Goal: Check status: Check status

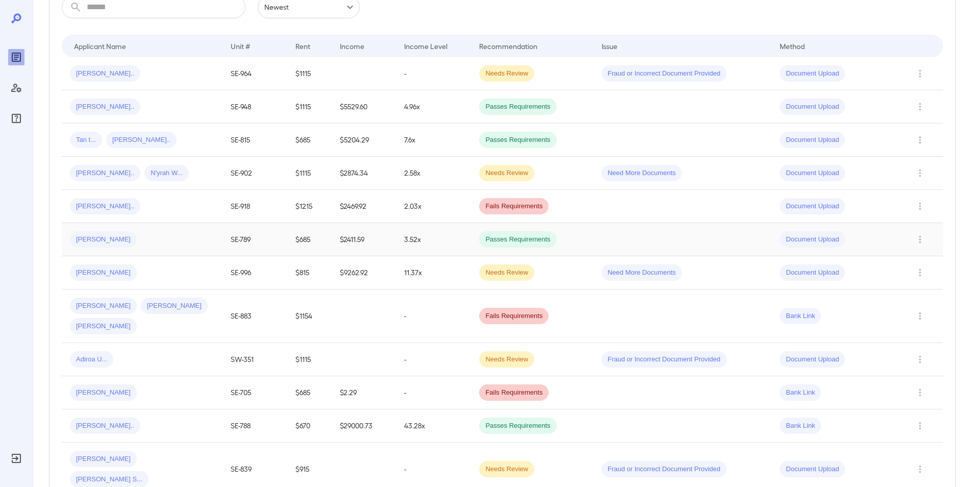
scroll to position [204, 0]
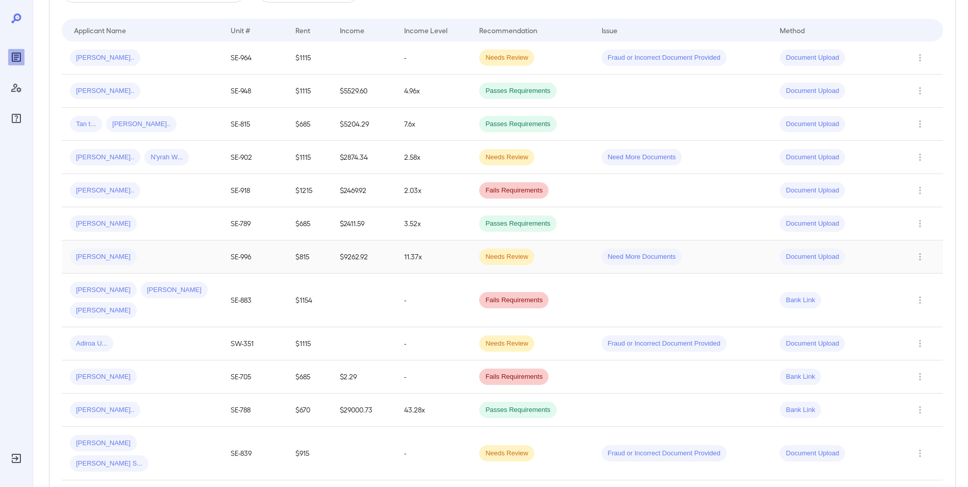
click at [173, 250] on div "Maxwell J..." at bounding box center [142, 256] width 144 height 16
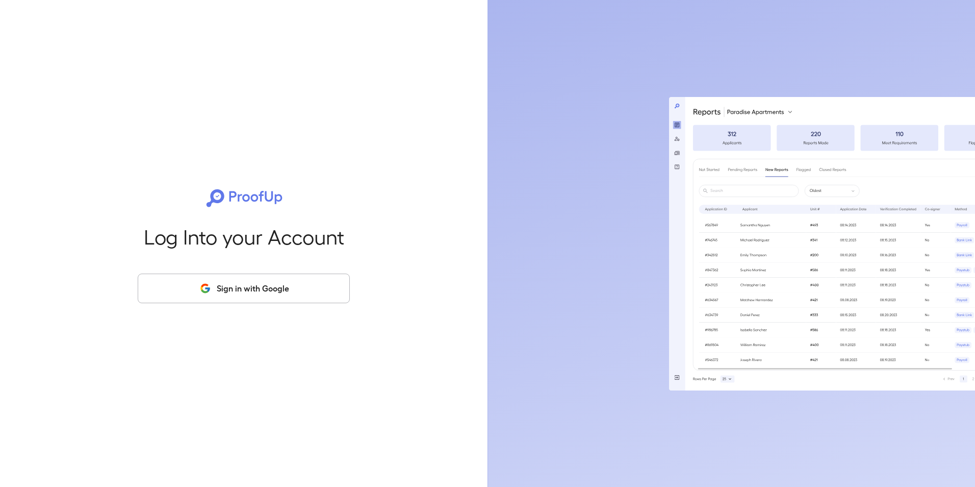
click at [217, 279] on button "Sign in with Google" at bounding box center [244, 288] width 212 height 30
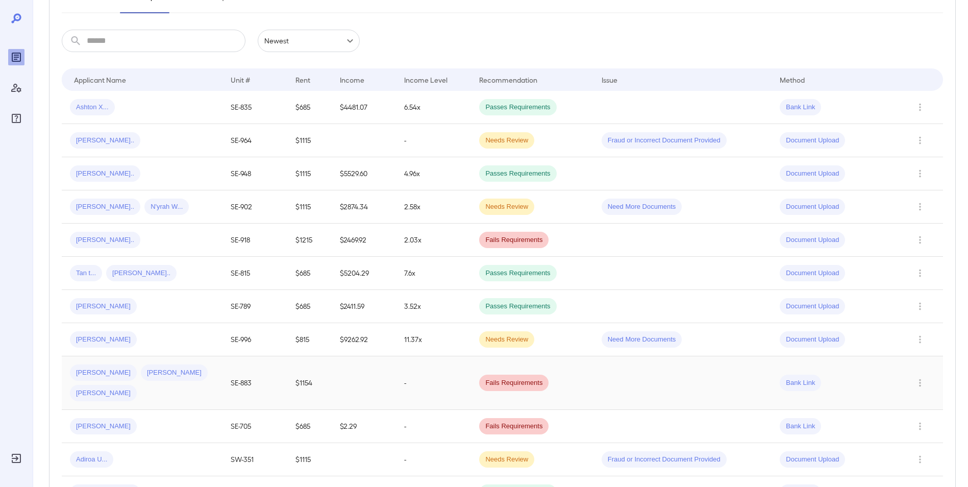
scroll to position [204, 0]
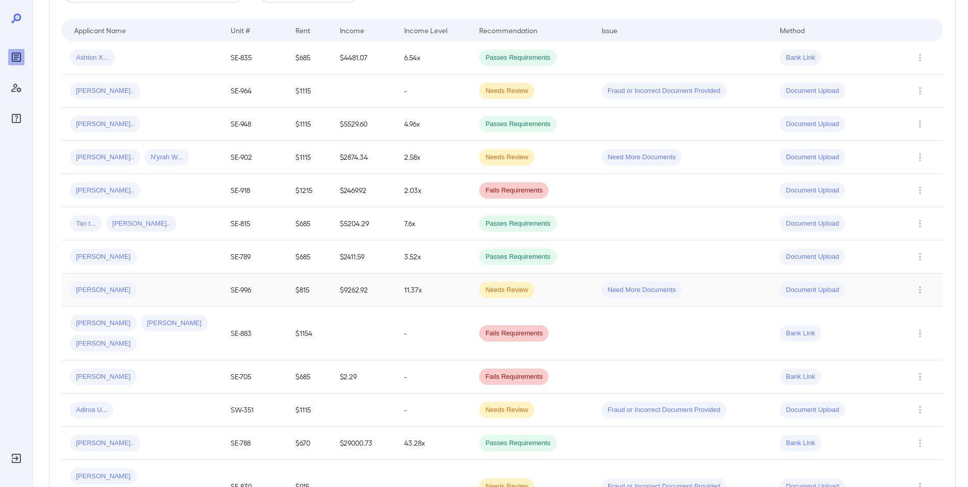
click at [171, 291] on div "[PERSON_NAME]" at bounding box center [142, 290] width 144 height 16
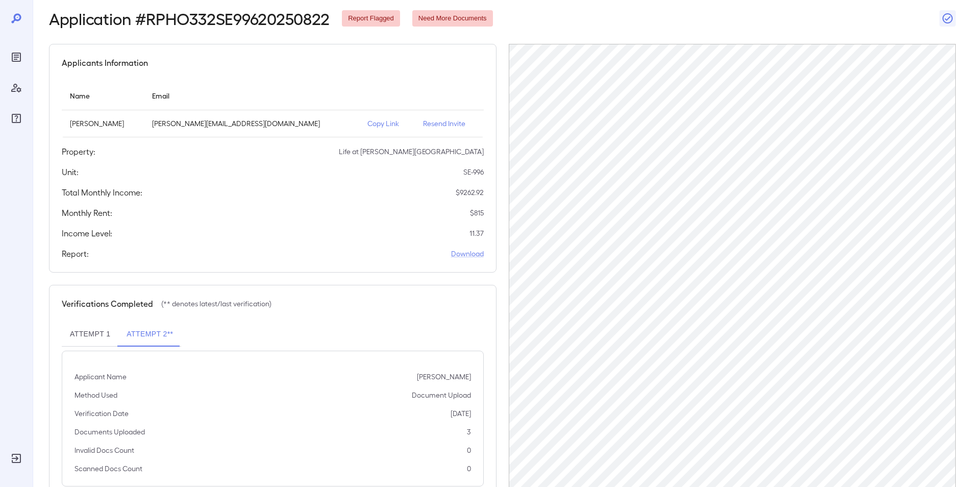
scroll to position [81, 0]
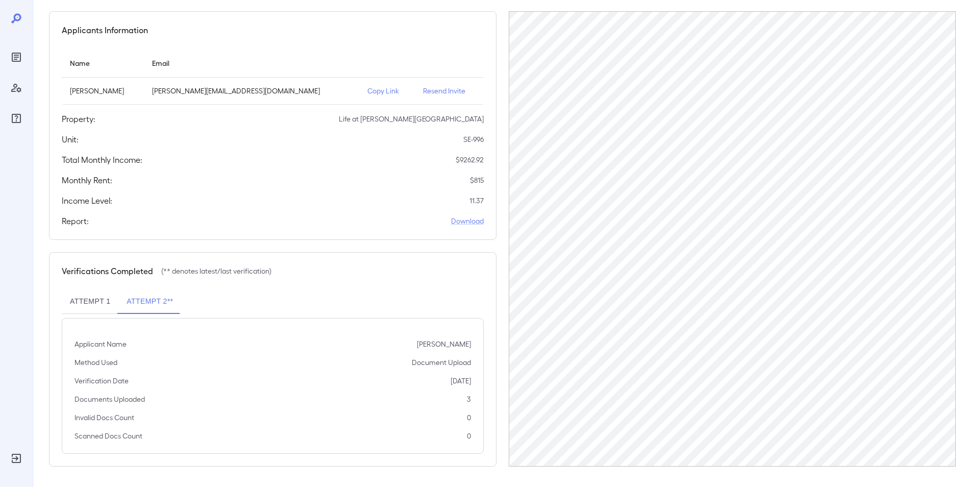
click at [85, 300] on button "Attempt 1" at bounding box center [90, 301] width 57 height 24
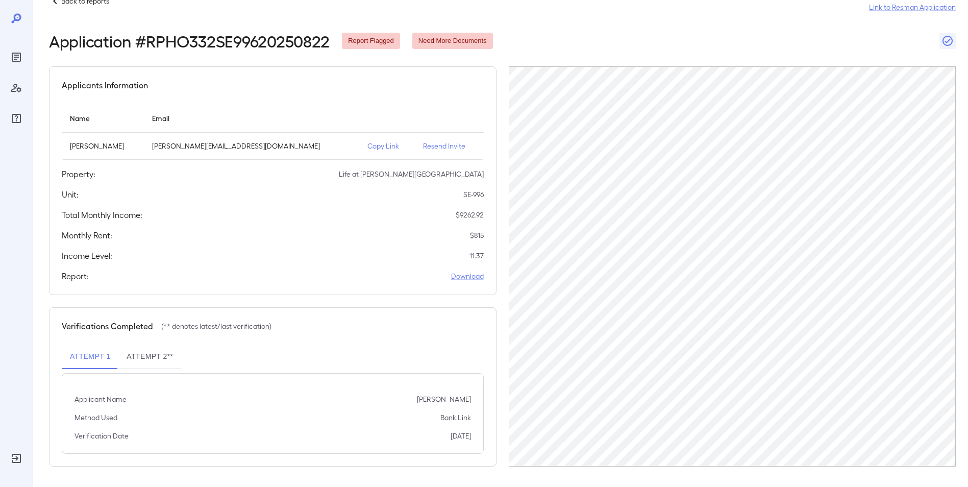
scroll to position [26, 0]
click at [144, 357] on button "Attempt 2**" at bounding box center [149, 356] width 63 height 24
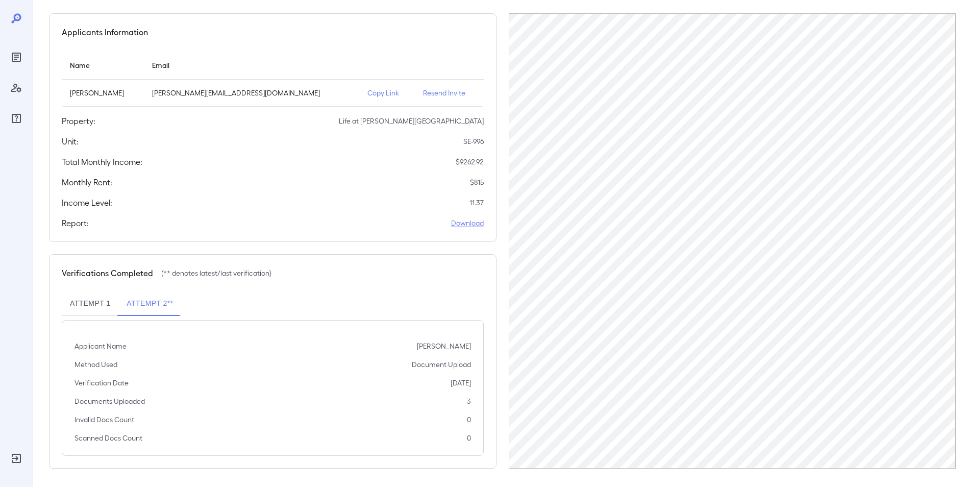
scroll to position [81, 0]
click at [367, 87] on p "Copy Link" at bounding box center [387, 91] width 40 height 10
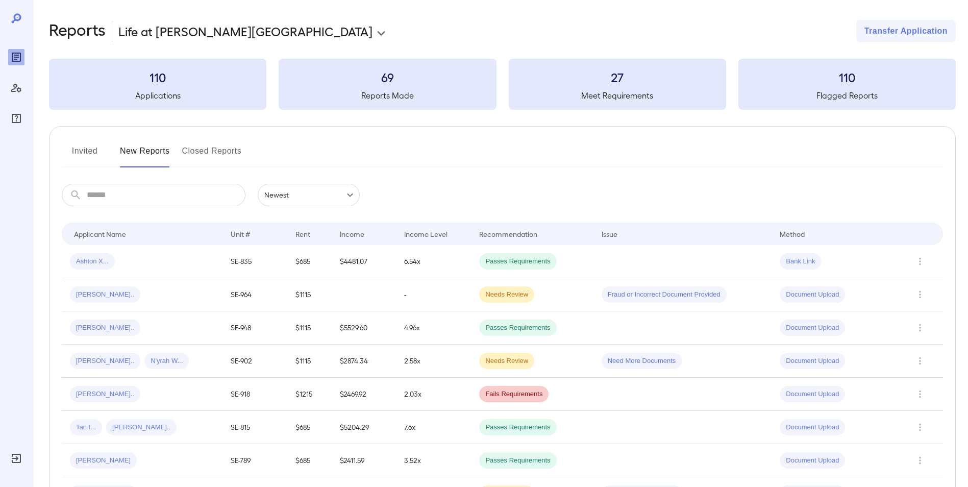
scroll to position [81, 0]
